Goal: Task Accomplishment & Management: Manage account settings

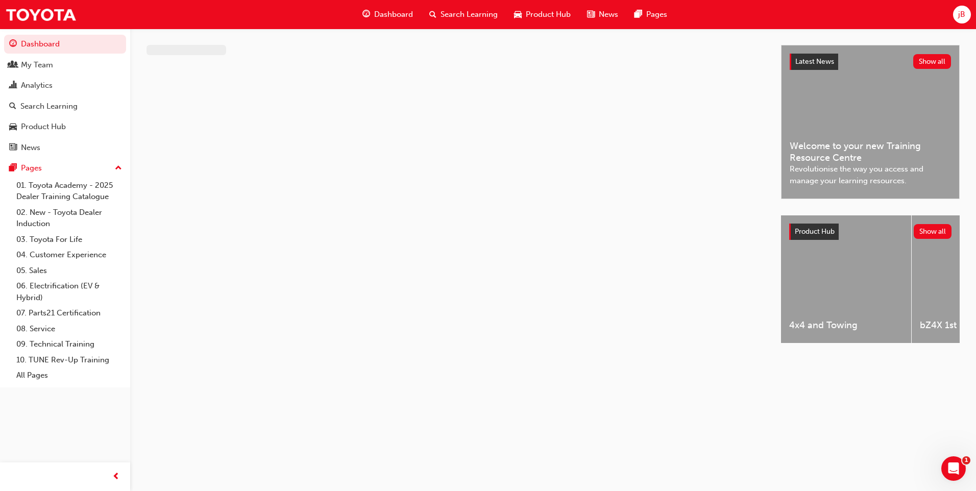
click at [955, 13] on div "jB" at bounding box center [962, 15] width 18 height 18
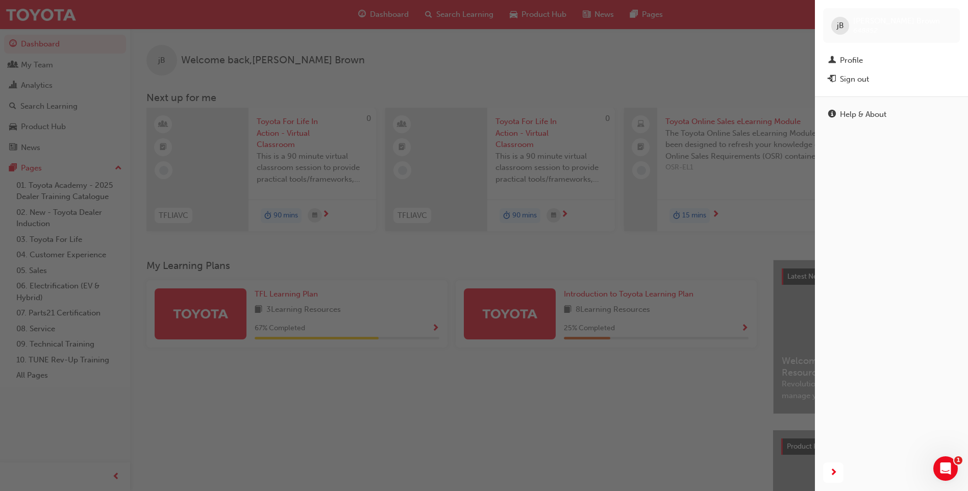
click at [866, 80] on div "Sign out" at bounding box center [854, 80] width 29 height 12
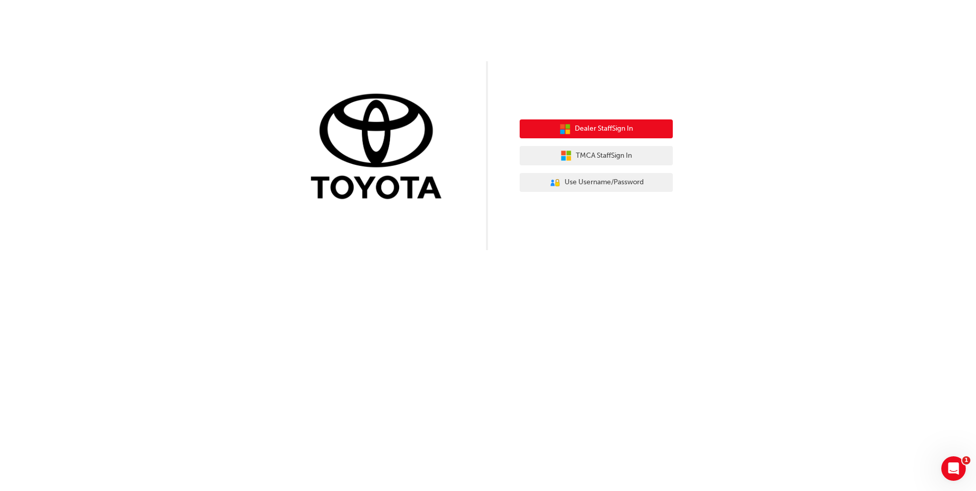
click at [614, 137] on button "Dealer Staff Sign In" at bounding box center [596, 128] width 153 height 19
click at [601, 134] on span "Dealer Staff Sign In" at bounding box center [604, 129] width 58 height 12
